Goal: Transaction & Acquisition: Purchase product/service

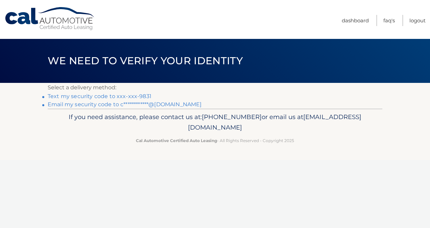
click at [81, 97] on link "Text my security code to xxx-xxx-9831" at bounding box center [100, 96] width 104 height 6
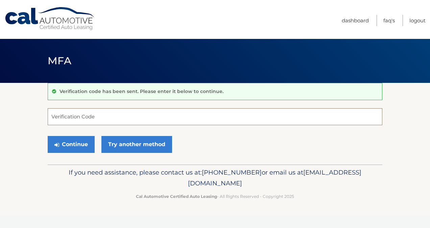
click at [79, 118] on input "Verification Code" at bounding box center [215, 116] width 334 height 17
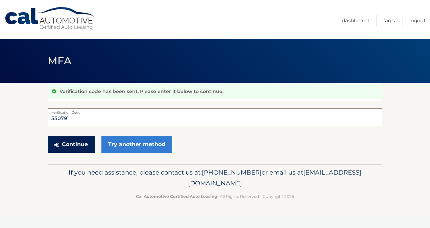
type input "550791"
click at [72, 141] on button "Continue" at bounding box center [71, 144] width 47 height 17
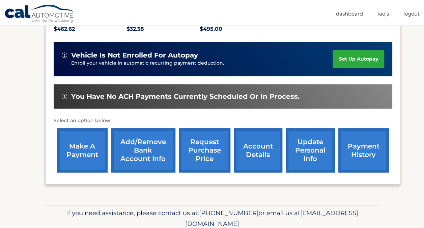
scroll to position [163, 0]
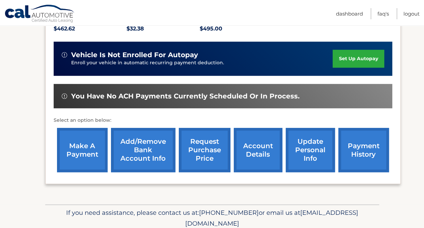
click at [72, 151] on link "make a payment" at bounding box center [82, 150] width 51 height 44
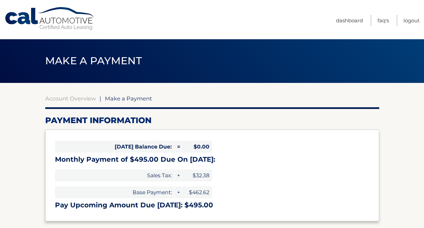
select select "ZDQ3ZGVmYjktZTQzNC00N2MwLWJjZDAtMjQwYzU5ZDc2NTNj"
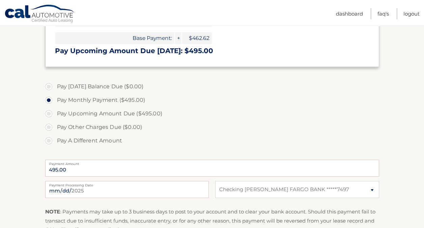
scroll to position [156, 0]
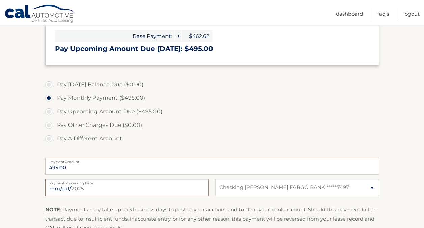
click at [74, 184] on input "2025-09-28" at bounding box center [127, 187] width 164 height 17
type input "2025-10-14"
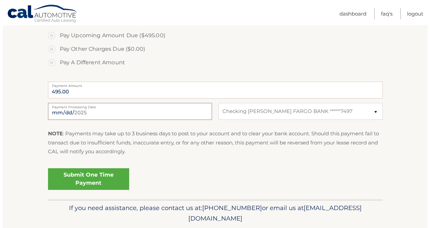
scroll to position [234, 0]
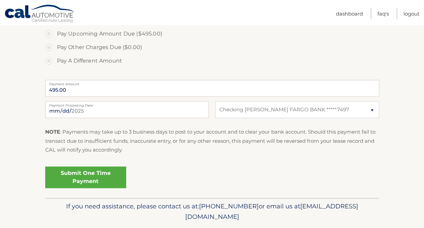
click at [81, 178] on link "Submit One Time Payment" at bounding box center [85, 177] width 81 height 22
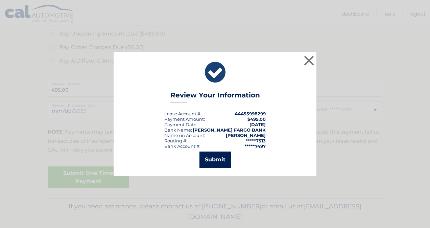
drag, startPoint x: 214, startPoint y: 157, endPoint x: 213, endPoint y: 162, distance: 4.7
drag, startPoint x: 213, startPoint y: 162, endPoint x: 209, endPoint y: 159, distance: 4.9
click at [209, 159] on button "Submit" at bounding box center [214, 159] width 31 height 16
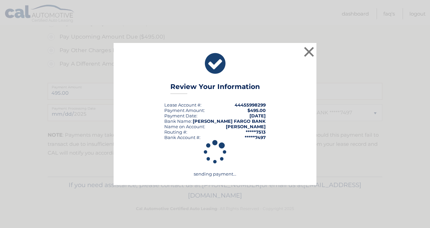
scroll to position [230, 0]
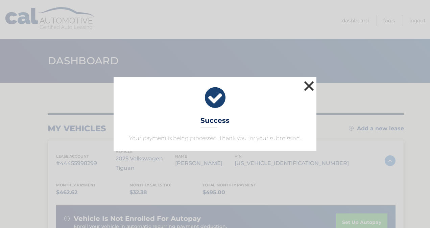
click at [307, 87] on button "×" at bounding box center [309, 86] width 14 height 14
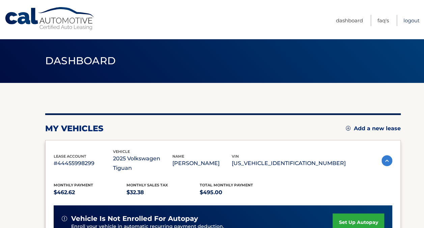
click at [410, 20] on link "Logout" at bounding box center [412, 20] width 16 height 11
